Goal: Task Accomplishment & Management: Manage account settings

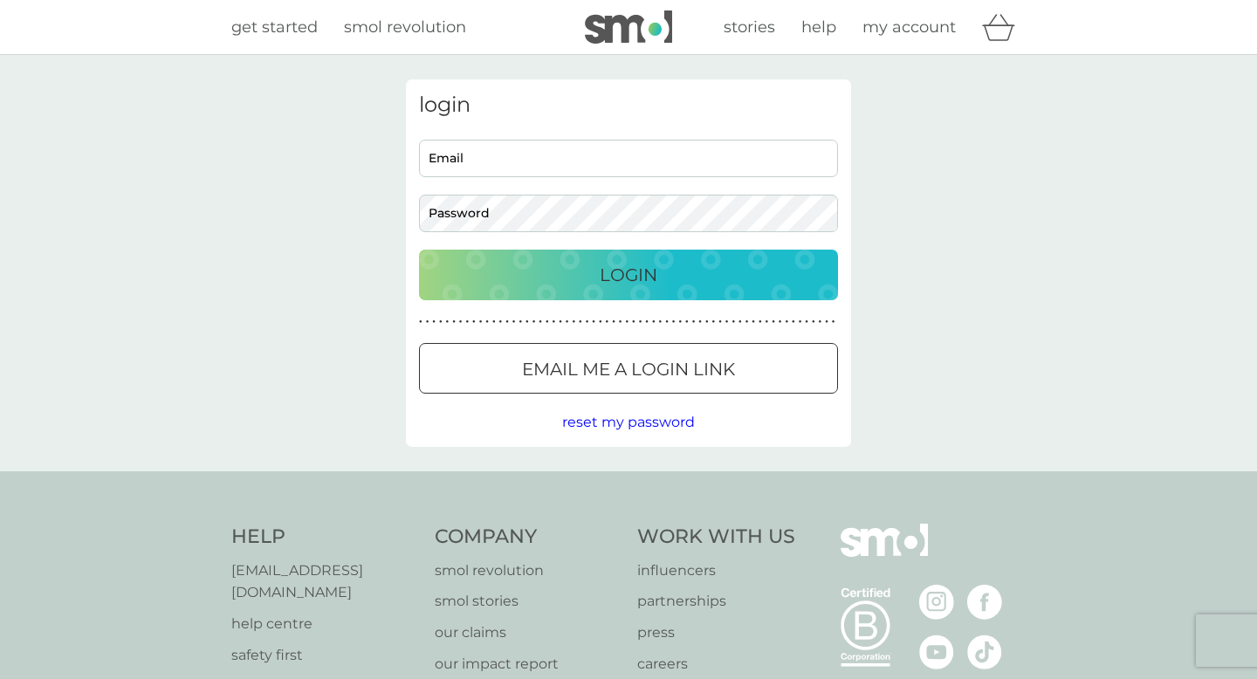
click at [580, 186] on div "Email Password" at bounding box center [629, 186] width 432 height 93
click at [588, 174] on input "Email" at bounding box center [628, 159] width 419 height 38
type input "bohannahlily@gmail.com"
click at [698, 278] on div "Login" at bounding box center [628, 275] width 384 height 28
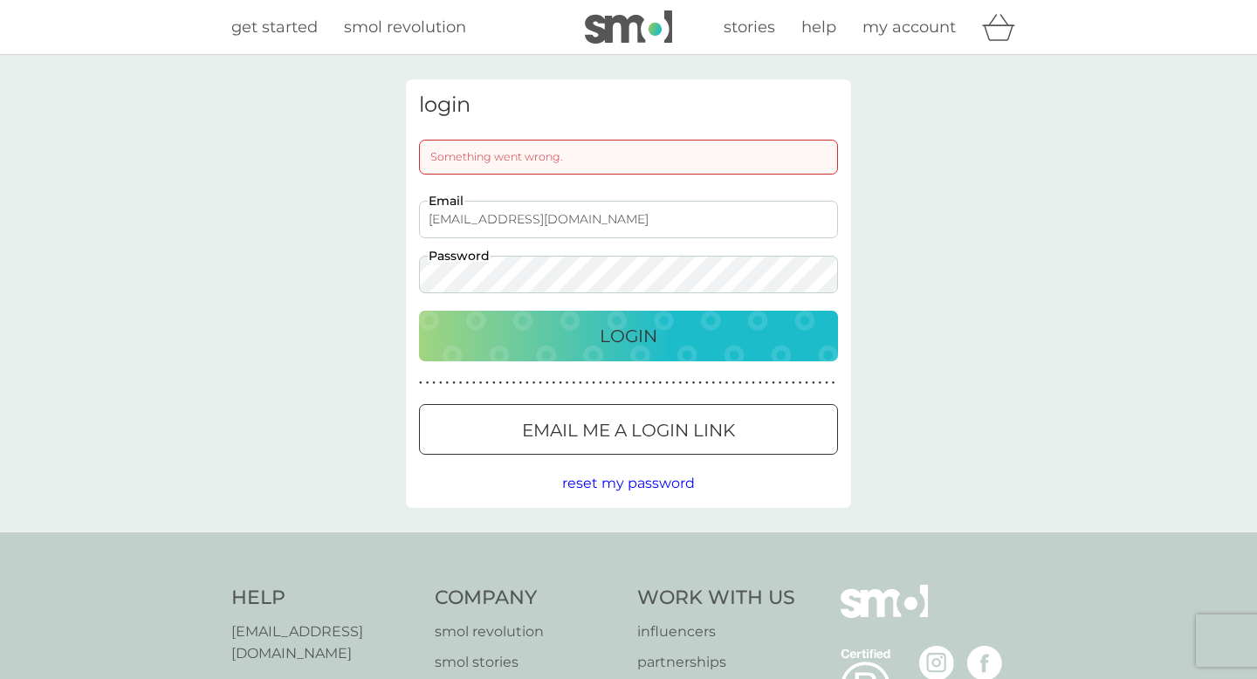
click at [573, 319] on button "Login" at bounding box center [628, 336] width 419 height 51
click at [586, 338] on div "Login" at bounding box center [628, 336] width 384 height 28
click at [343, 277] on div "login Something went wrong. bohannahlily@gmail.com Email Password Login ● ● ● ●…" at bounding box center [628, 293] width 1257 height 477
click at [775, 346] on div "Login" at bounding box center [628, 336] width 384 height 28
click at [761, 341] on div "Login" at bounding box center [628, 336] width 384 height 28
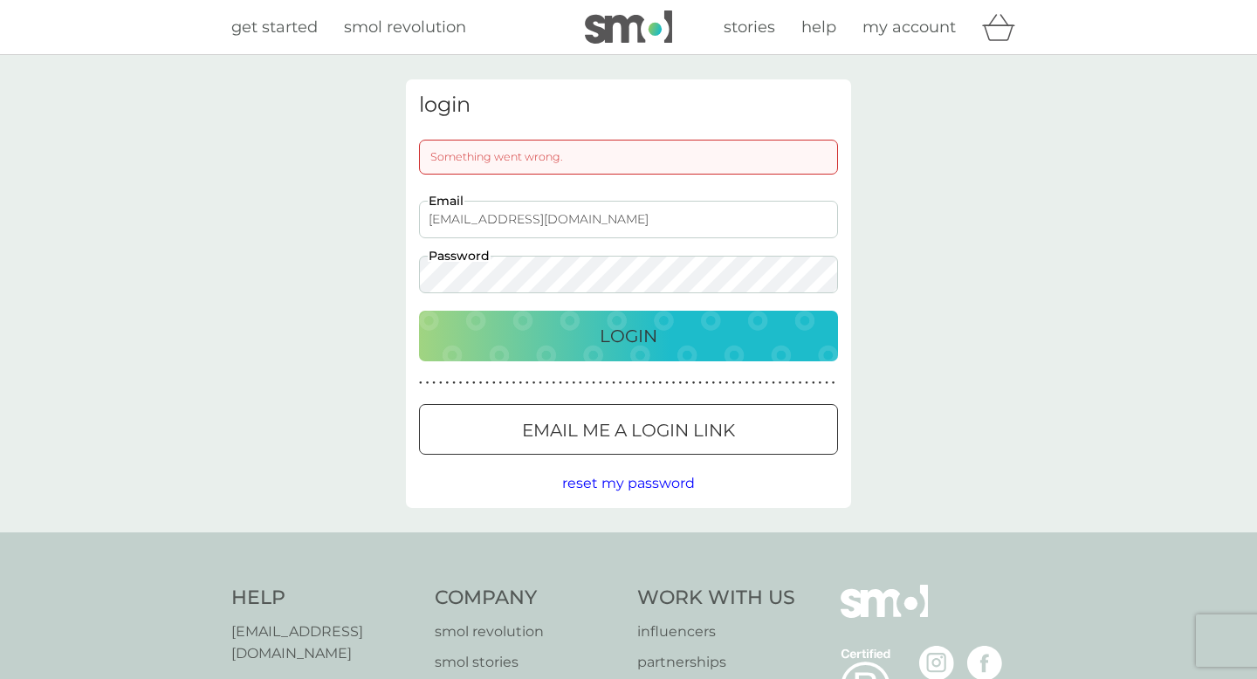
click at [631, 323] on p "Login" at bounding box center [629, 336] width 58 height 28
click at [634, 221] on input "bohannahlily@gmail.com" at bounding box center [628, 220] width 419 height 38
click at [540, 312] on button "Login" at bounding box center [628, 336] width 419 height 51
